Goal: Manage account settings

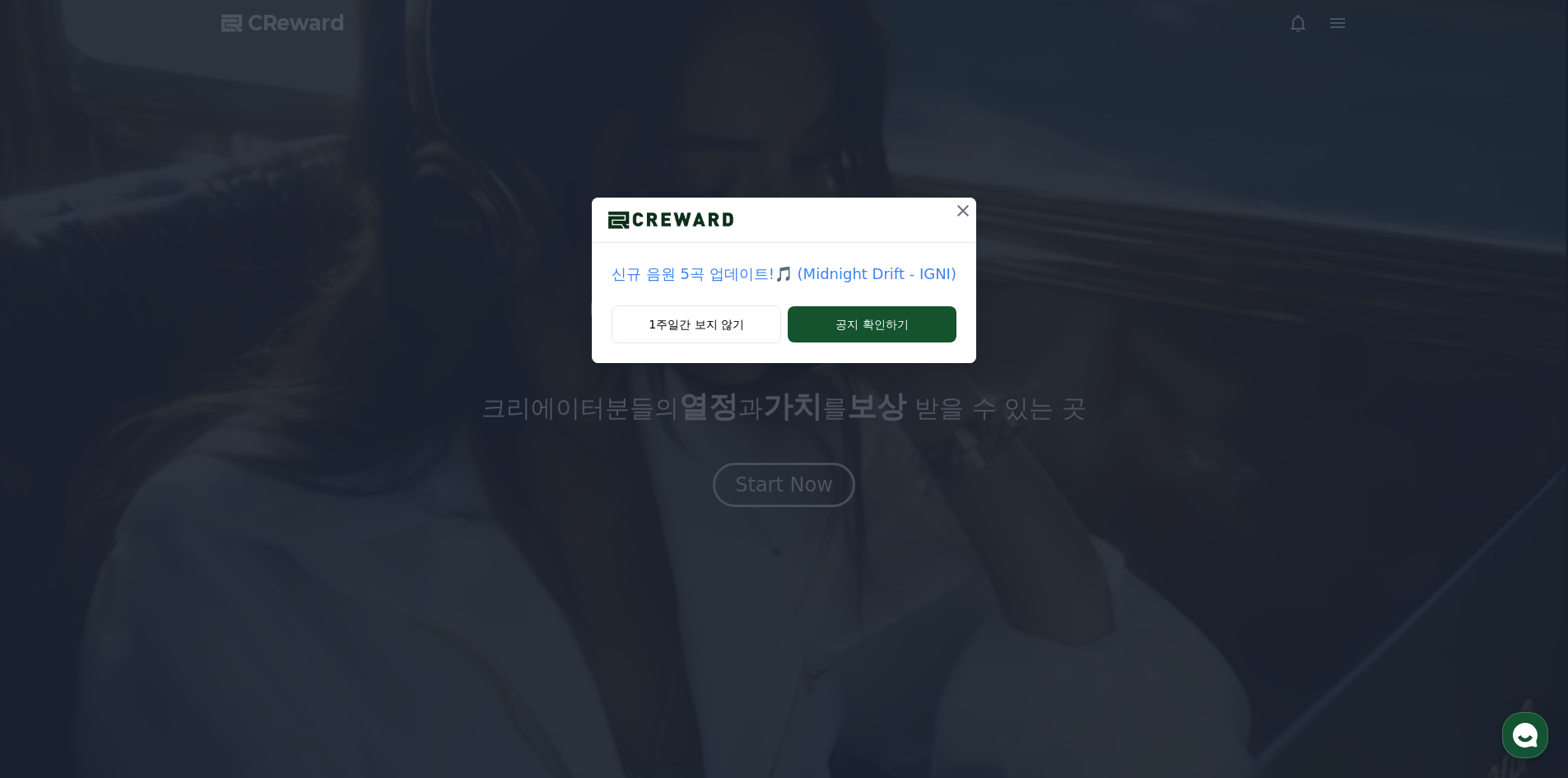
click at [968, 212] on icon at bounding box center [963, 211] width 20 height 20
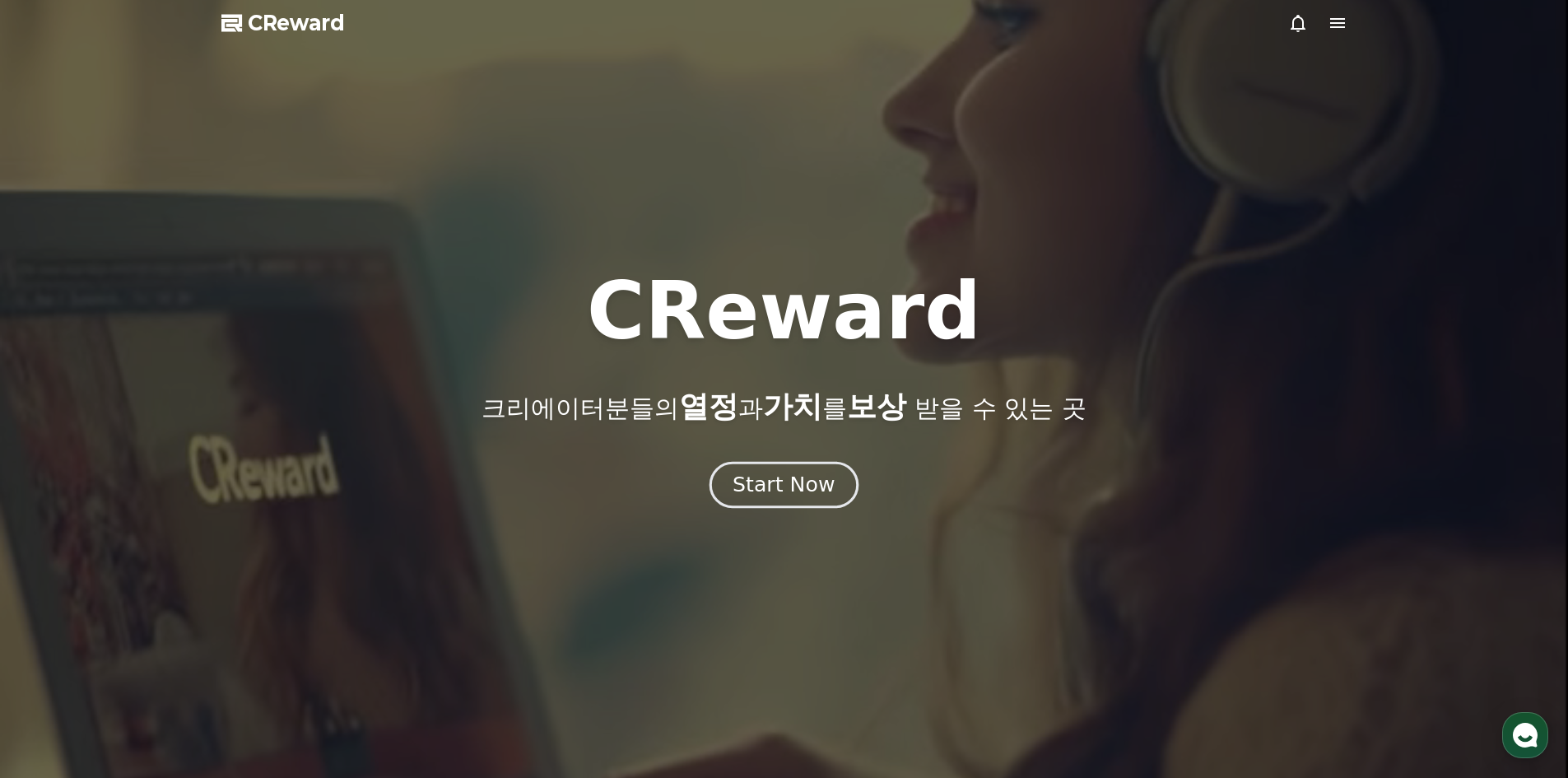
click at [765, 495] on div "Start Now" at bounding box center [784, 485] width 103 height 28
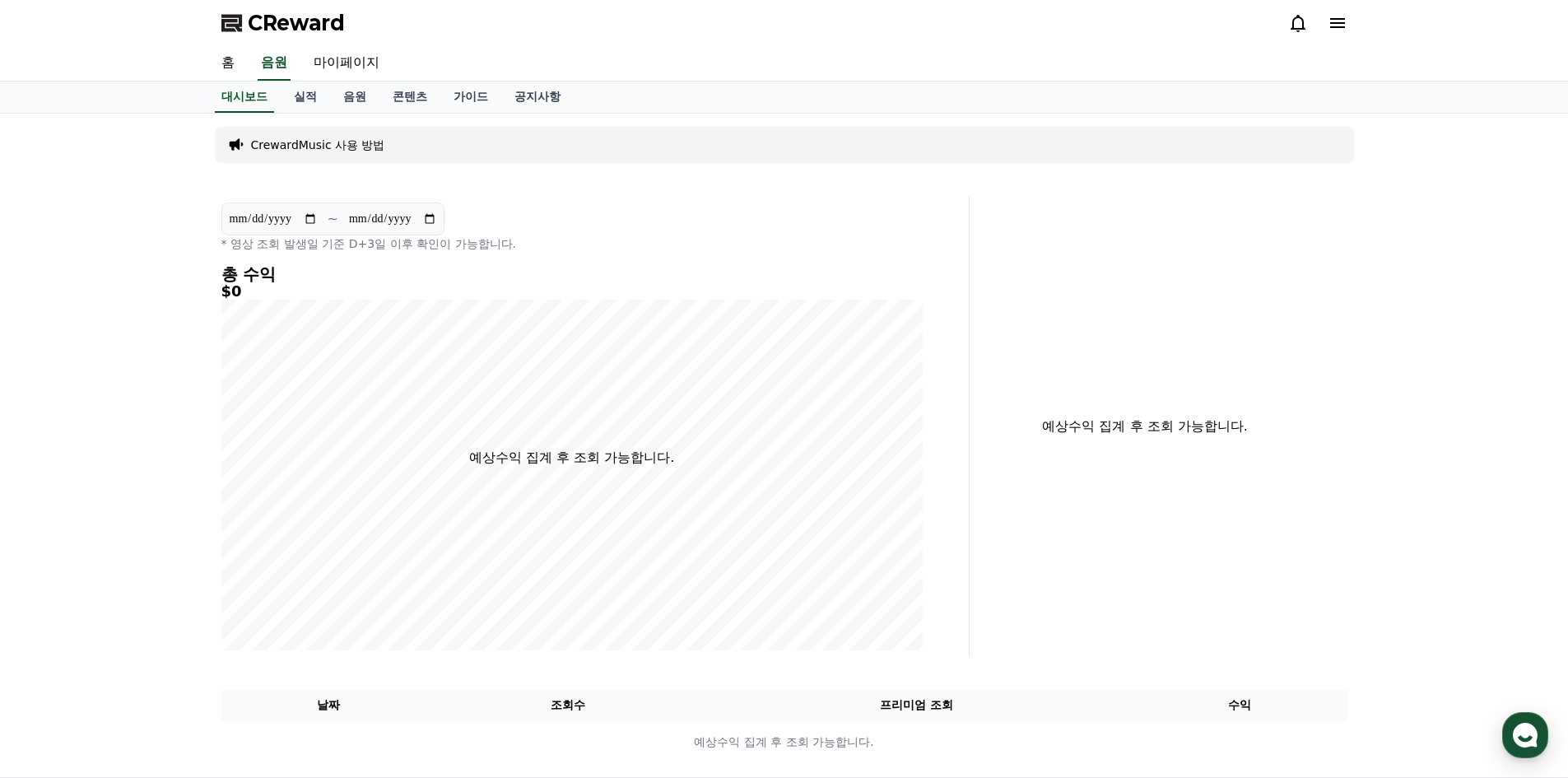
click at [1326, 17] on div at bounding box center [1318, 23] width 59 height 20
click at [1334, 17] on icon at bounding box center [1338, 23] width 20 height 20
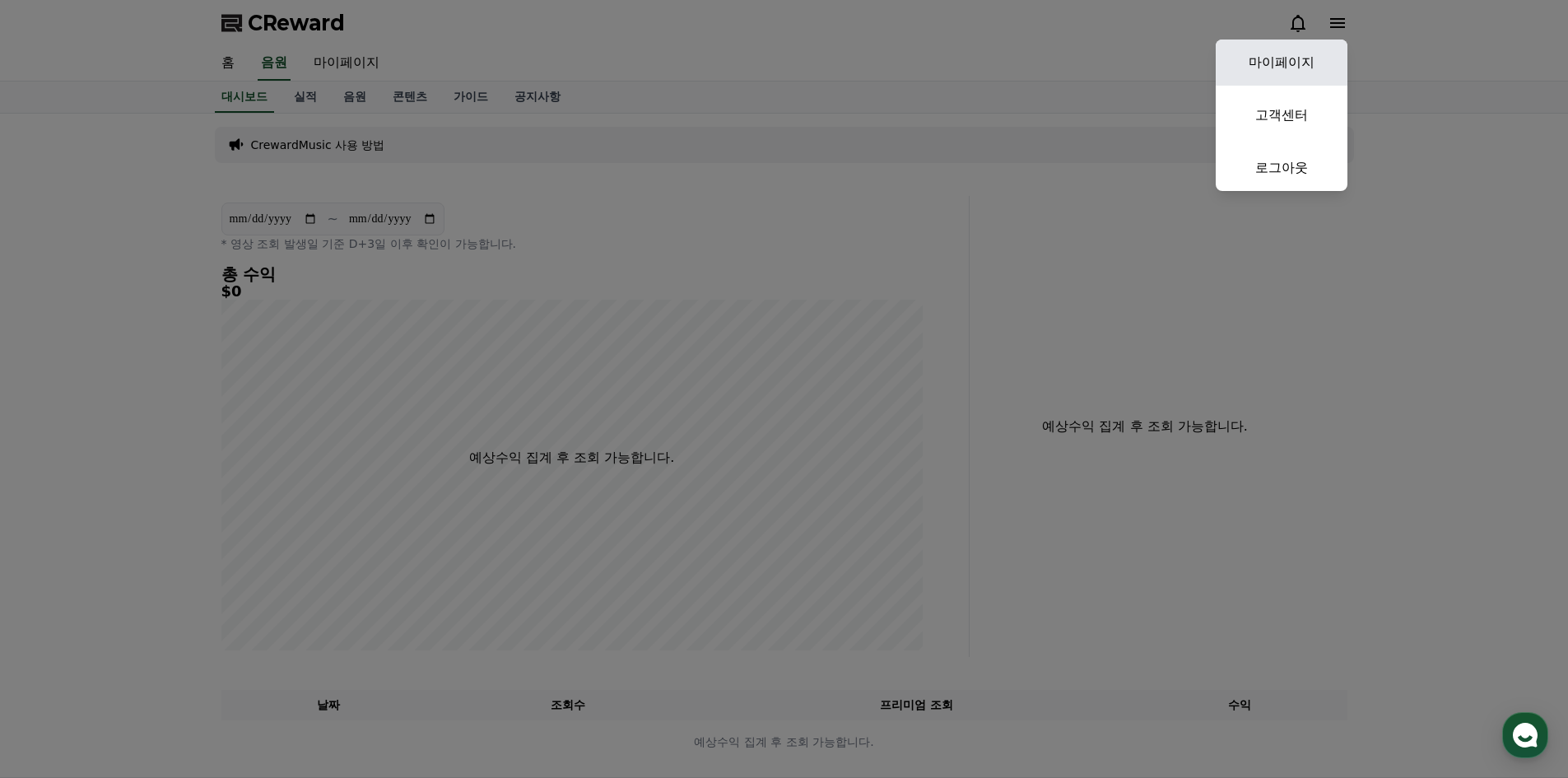
click at [1296, 58] on link "마이페이지" at bounding box center [1282, 62] width 132 height 46
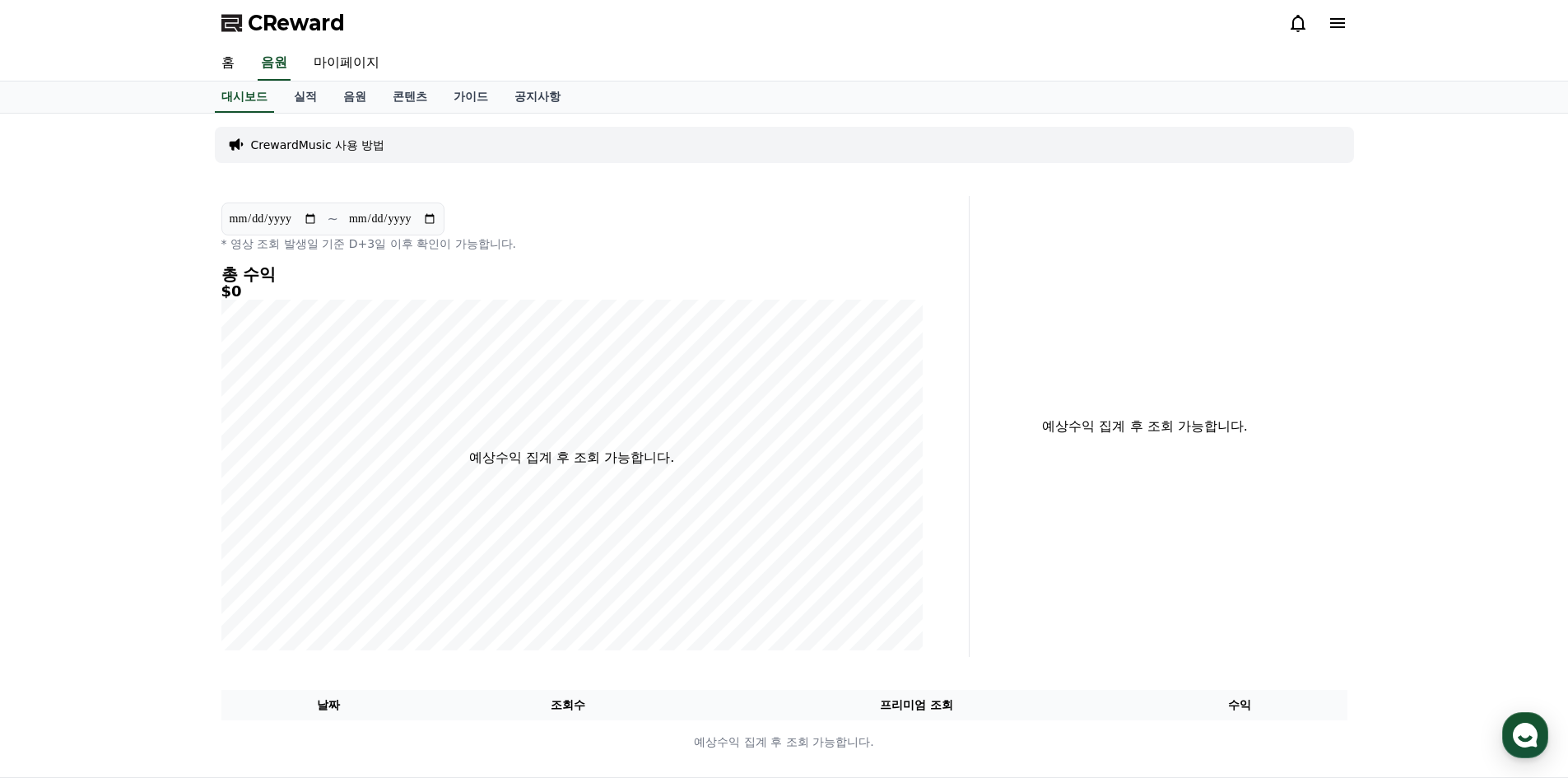
select select "**********"
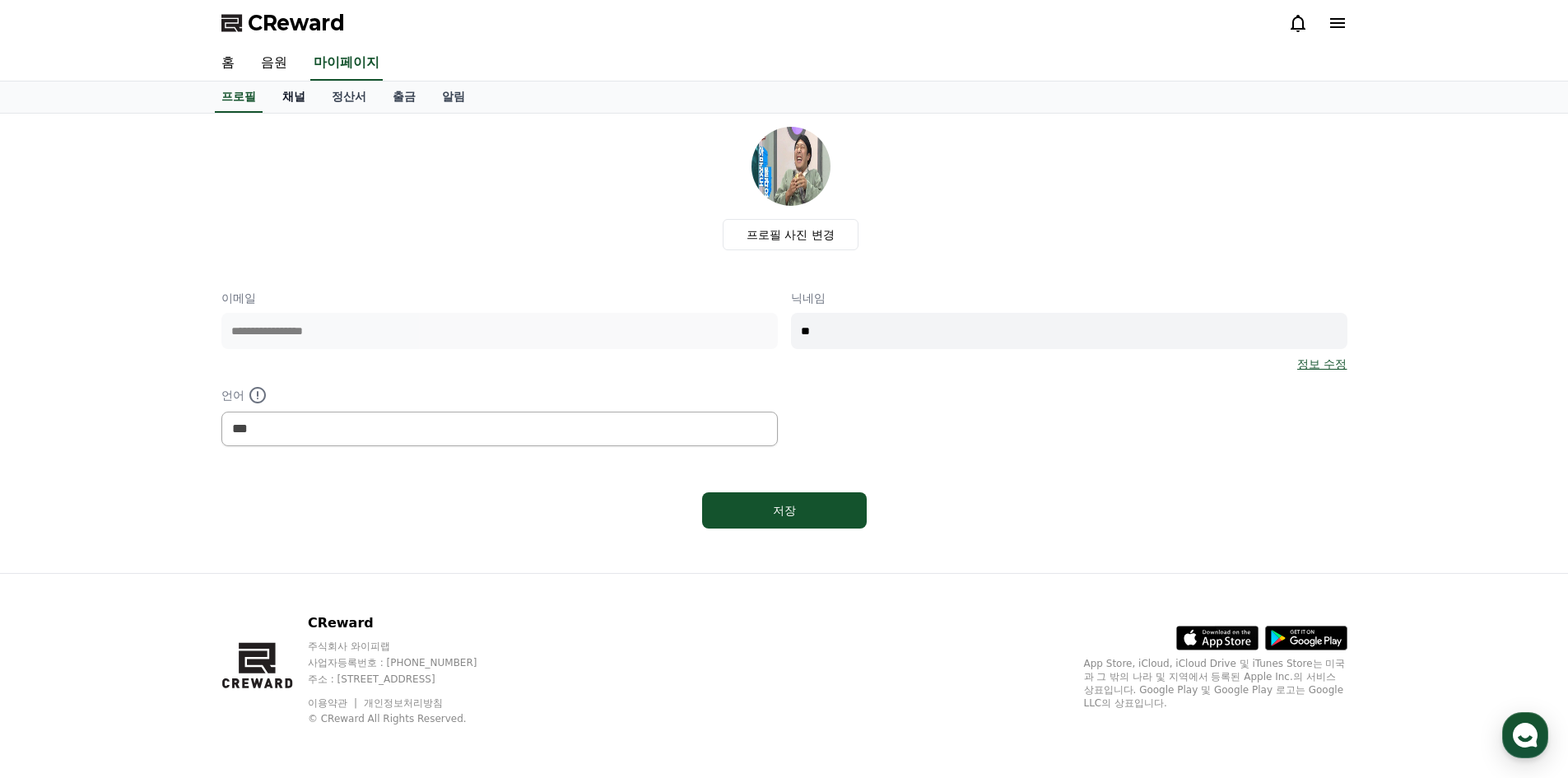
click at [301, 101] on link "채널" at bounding box center [293, 97] width 50 height 31
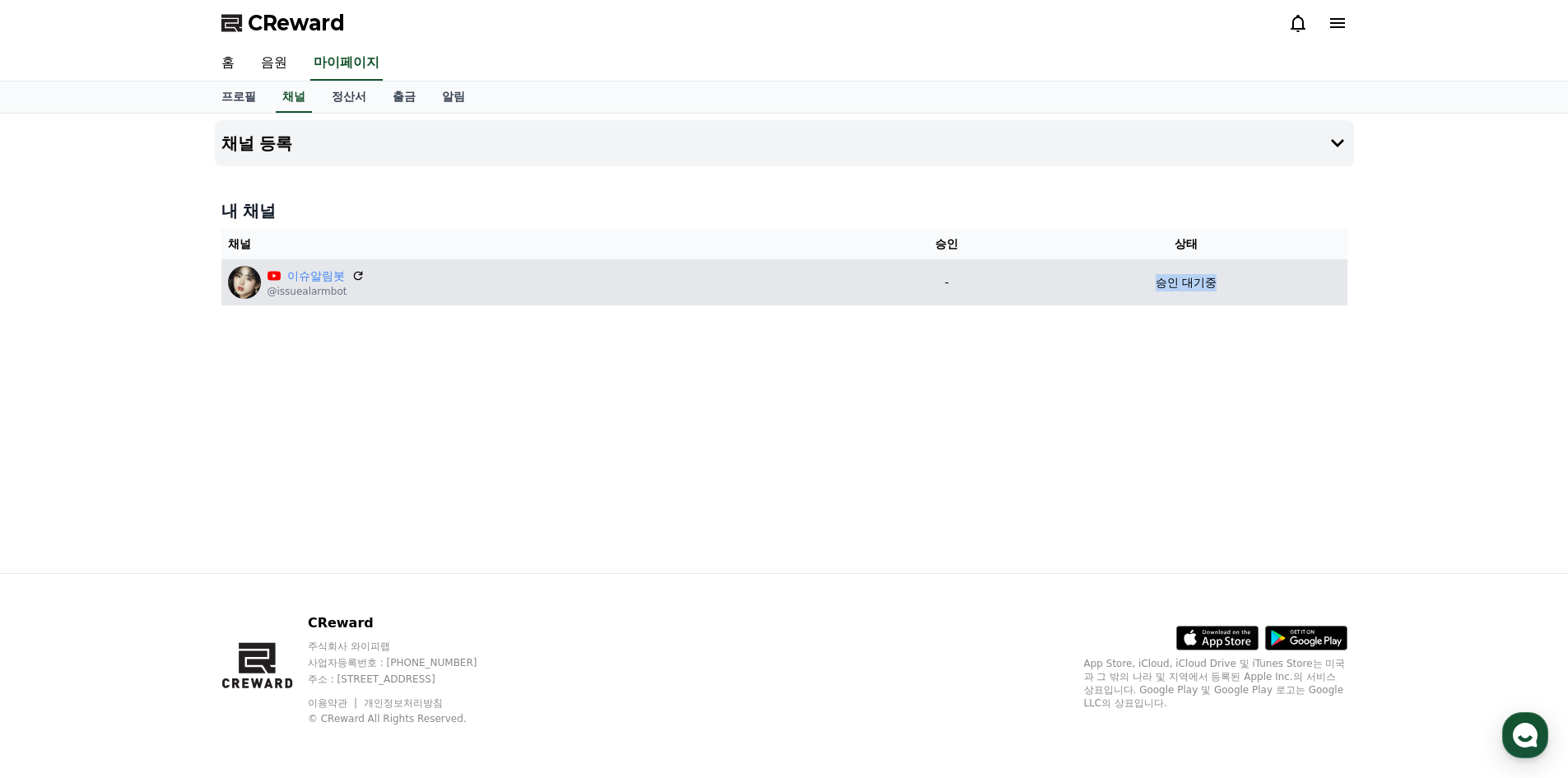
drag, startPoint x: 1155, startPoint y: 278, endPoint x: 1212, endPoint y: 281, distance: 57.1
click at [1212, 281] on p "승인 대기중" at bounding box center [1186, 282] width 61 height 17
click at [917, 286] on p "-" at bounding box center [946, 282] width 143 height 17
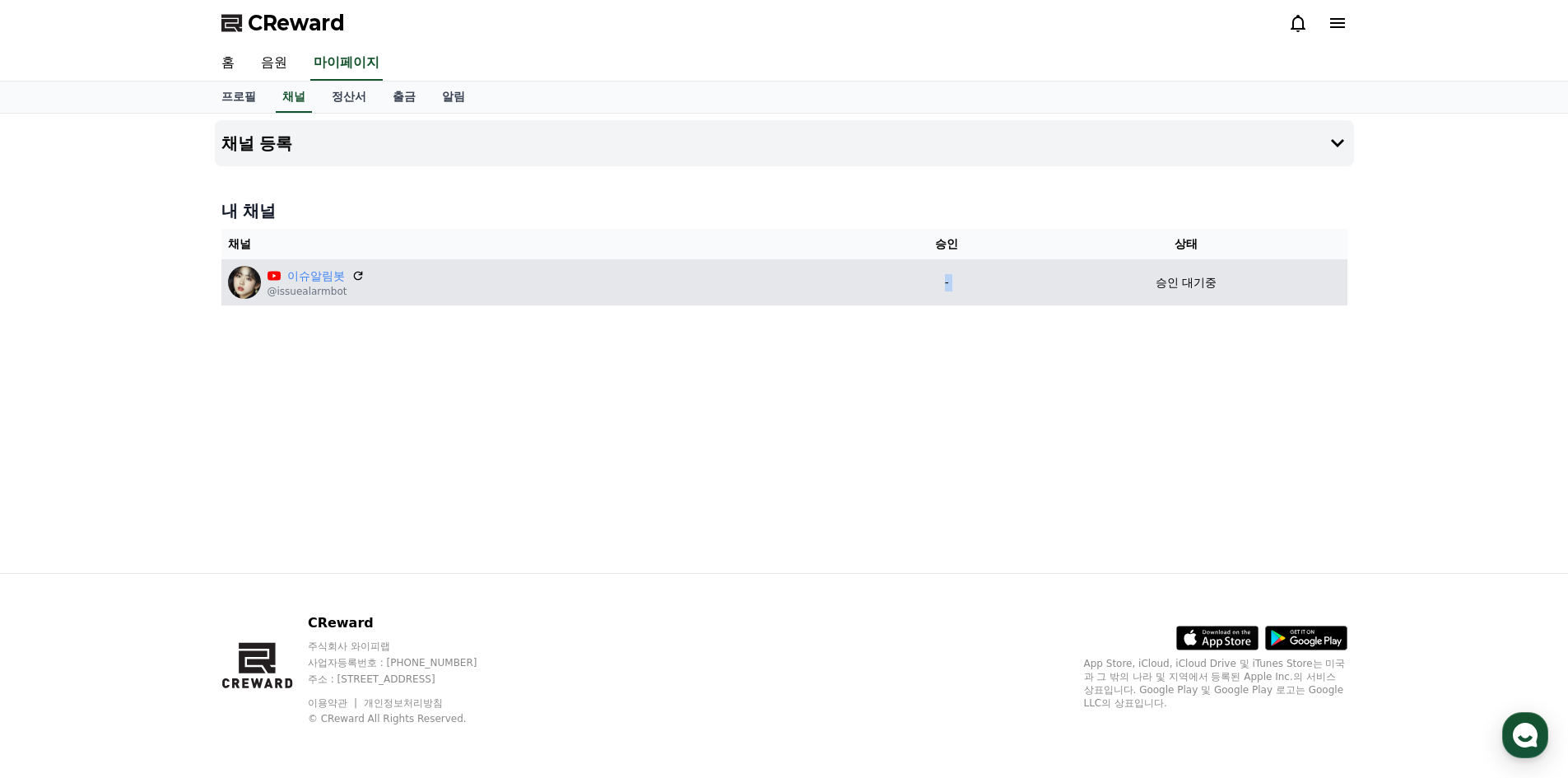
click at [917, 286] on p "-" at bounding box center [946, 282] width 143 height 17
click at [845, 286] on div "이슈알림봇 @issuealarmbot" at bounding box center [545, 282] width 635 height 33
drag, startPoint x: 365, startPoint y: 277, endPoint x: 353, endPoint y: 276, distance: 12.0
click at [359, 277] on div "이슈알림봇 @issuealarmbot" at bounding box center [545, 282] width 635 height 33
click at [353, 276] on icon at bounding box center [358, 276] width 15 height 15
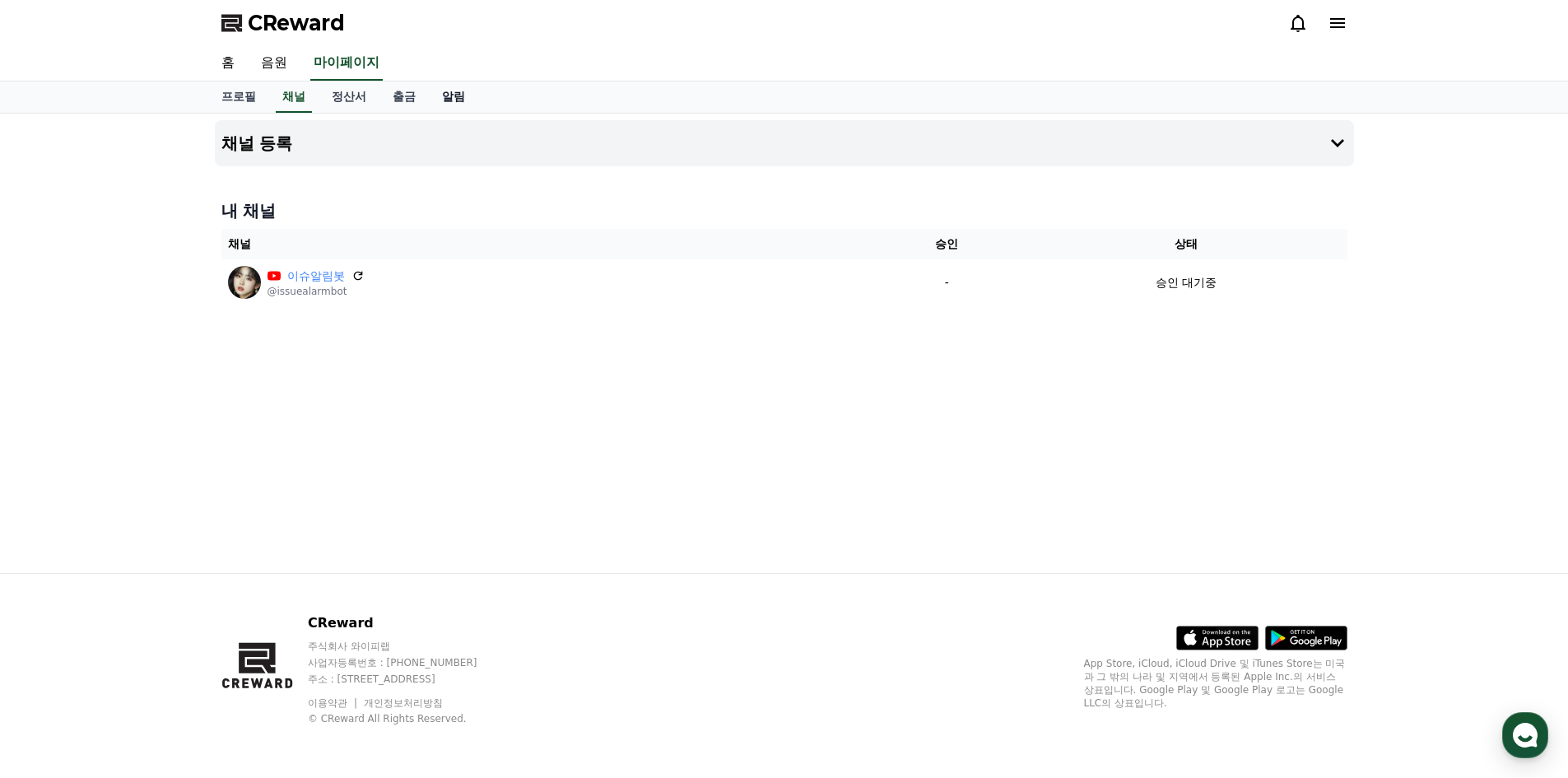
click at [466, 106] on link "알림" at bounding box center [453, 97] width 50 height 31
